Goal: Information Seeking & Learning: Learn about a topic

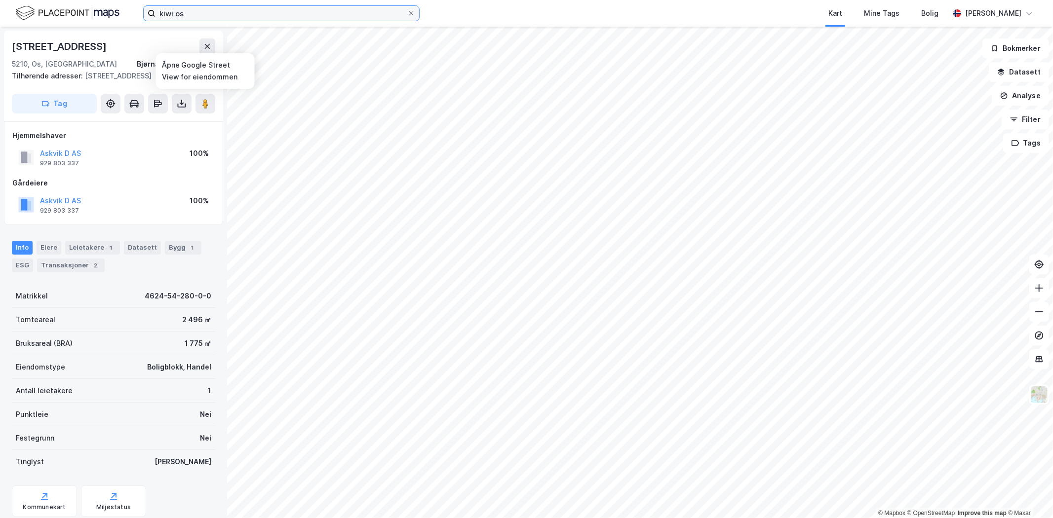
click at [218, 16] on input "kiwi os" at bounding box center [282, 13] width 252 height 15
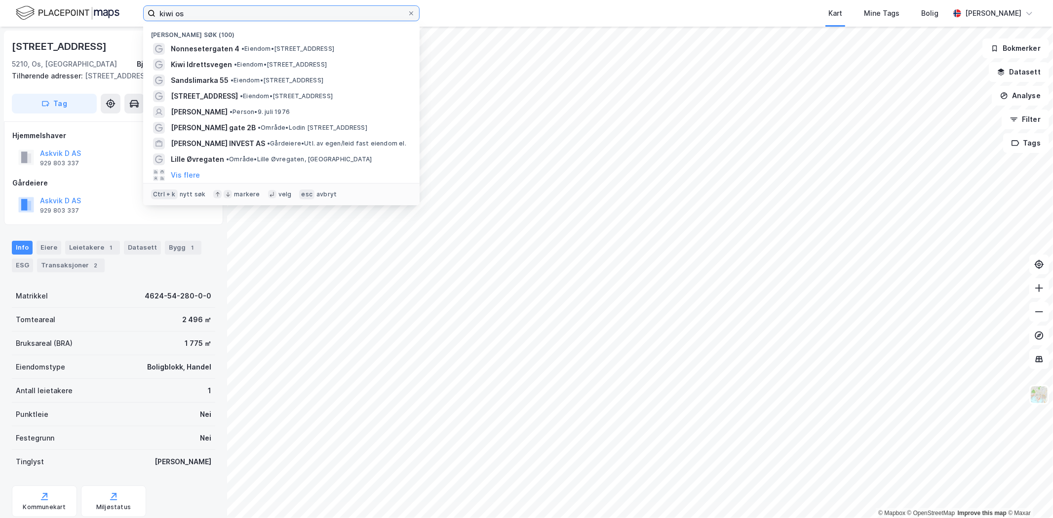
click at [218, 16] on input "kiwi os" at bounding box center [282, 13] width 252 height 15
paste input "Solesvika 136"
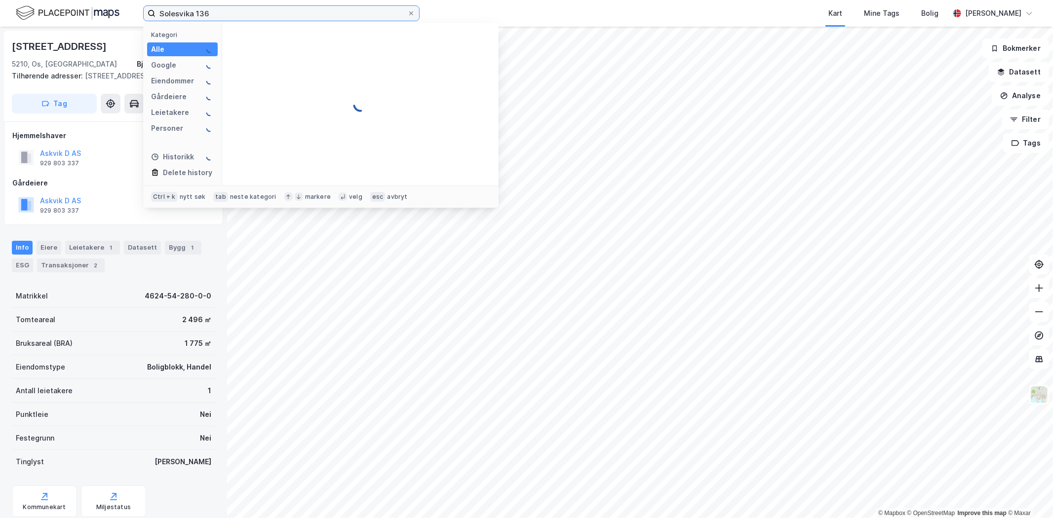
type input "Solesvika 136"
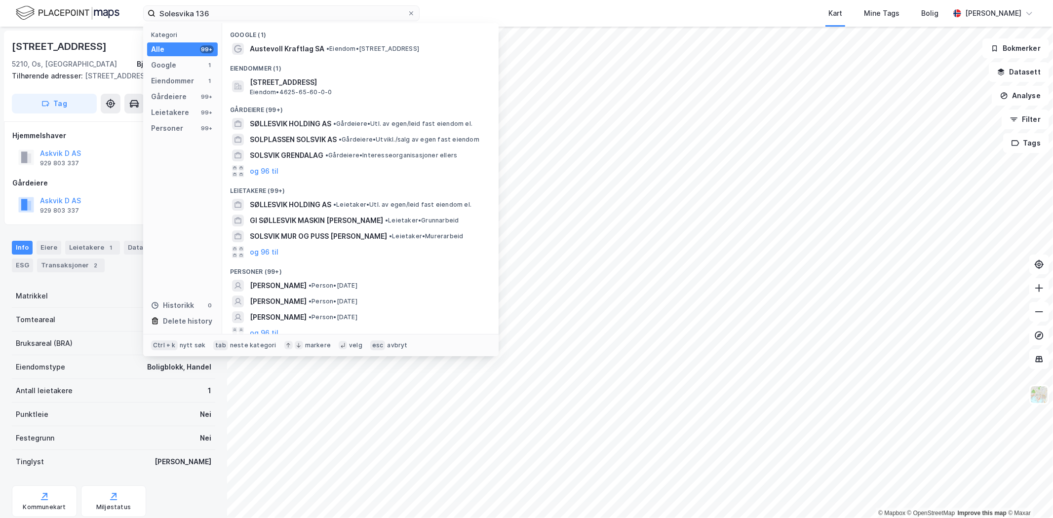
click at [270, 46] on span "Austevoll Kraftlag SA" at bounding box center [287, 49] width 75 height 12
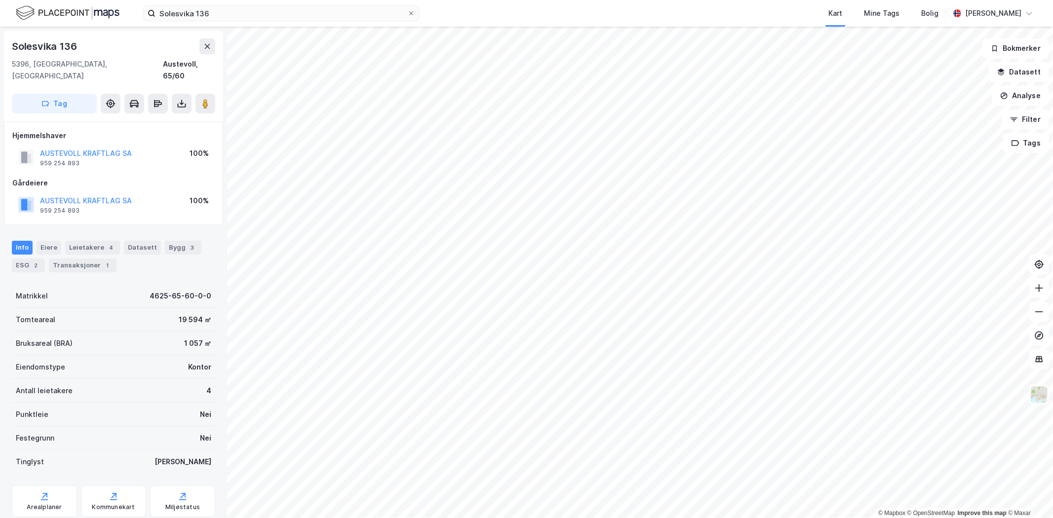
drag, startPoint x: 140, startPoint y: 391, endPoint x: 212, endPoint y: 392, distance: 72.6
